Goal: Find specific page/section: Find specific page/section

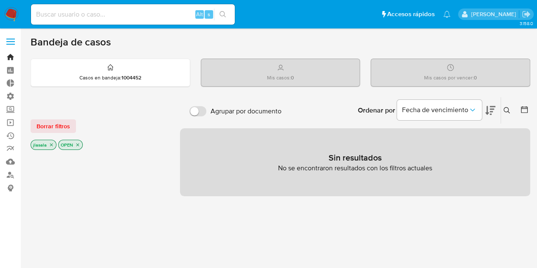
click at [11, 56] on link "Bandeja" at bounding box center [50, 57] width 101 height 13
click at [118, 16] on input at bounding box center [133, 14] width 204 height 11
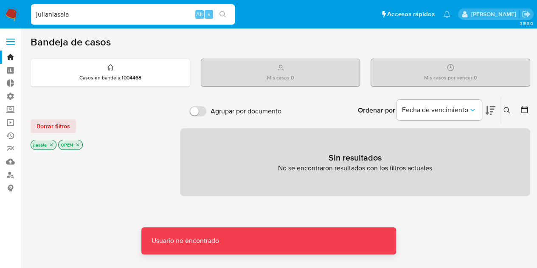
click at [117, 18] on input "julianlasala" at bounding box center [133, 14] width 204 height 11
drag, startPoint x: 50, startPoint y: 16, endPoint x: 58, endPoint y: 17, distance: 7.8
click at [50, 16] on input "julianlasala" at bounding box center [133, 14] width 204 height 11
drag, startPoint x: 70, startPoint y: 12, endPoint x: 27, endPoint y: 3, distance: 43.9
click at [27, 3] on nav "Pausado Ver notificaciones julian lasala Alt s Accesos rápidos Presiona las sig…" at bounding box center [268, 14] width 537 height 28
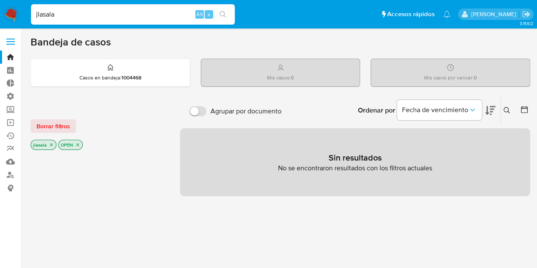
type input "jlasala"
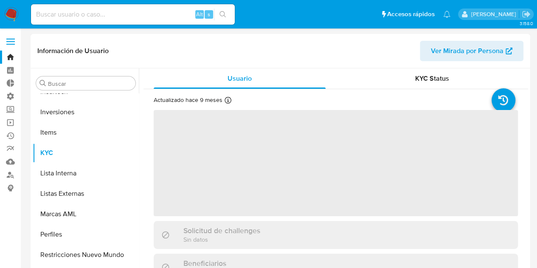
scroll to position [399, 0]
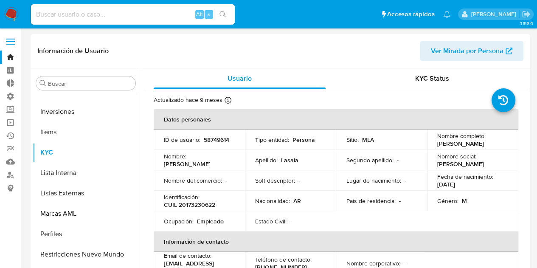
select select "10"
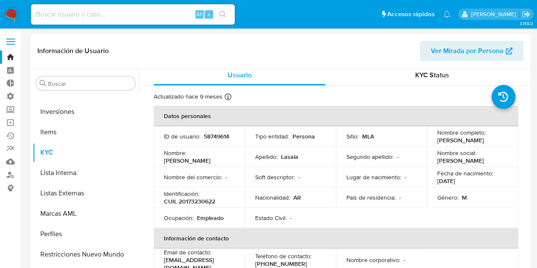
scroll to position [0, 0]
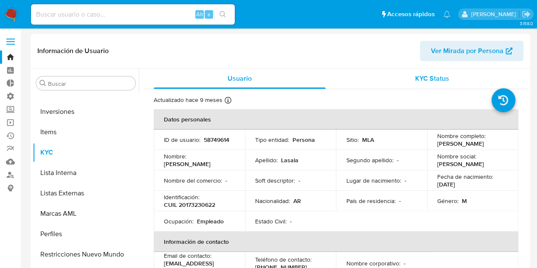
click at [405, 80] on div "KYC Status" at bounding box center [432, 78] width 172 height 20
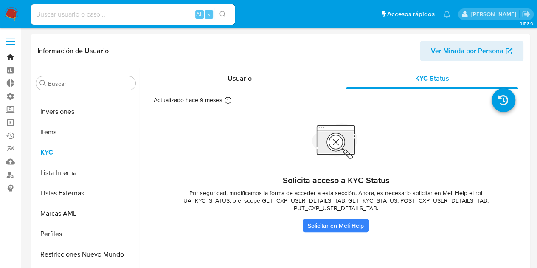
click at [10, 57] on link "Bandeja" at bounding box center [50, 57] width 101 height 13
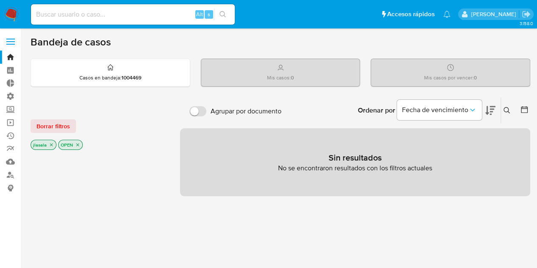
click at [9, 38] on label at bounding box center [10, 42] width 21 height 18
click at [0, 0] on input "checkbox" at bounding box center [0, 0] width 0 height 0
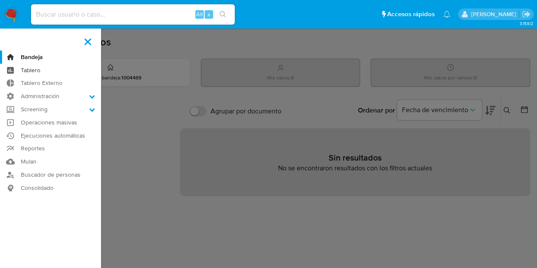
click at [48, 72] on link "Tablero" at bounding box center [50, 70] width 101 height 13
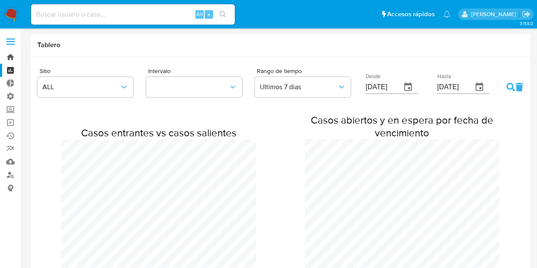
click at [8, 54] on link "Bandeja" at bounding box center [50, 57] width 101 height 13
